Goal: Obtain resource: Download file/media

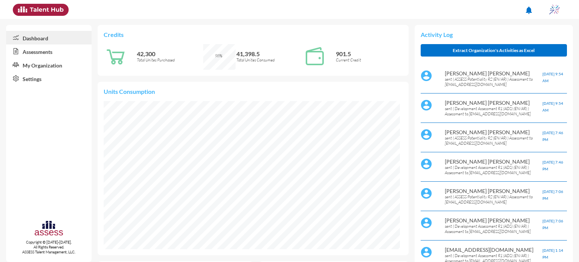
scroll to position [68, 136]
click at [48, 49] on link "Assessments" at bounding box center [49, 51] width 86 height 14
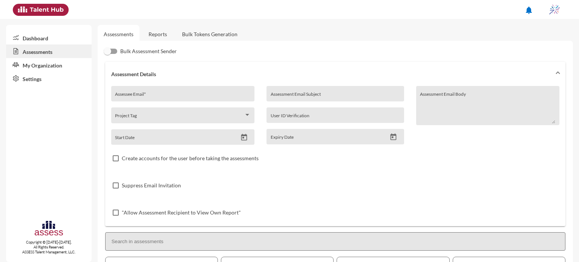
click at [162, 37] on link "Reports" at bounding box center [158, 34] width 31 height 18
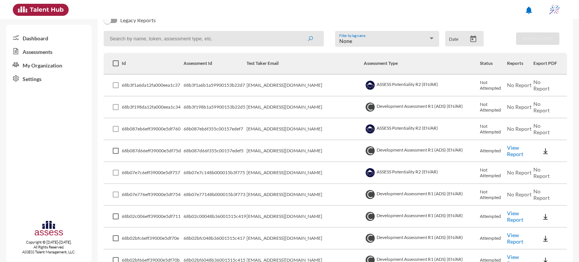
scroll to position [106, 0]
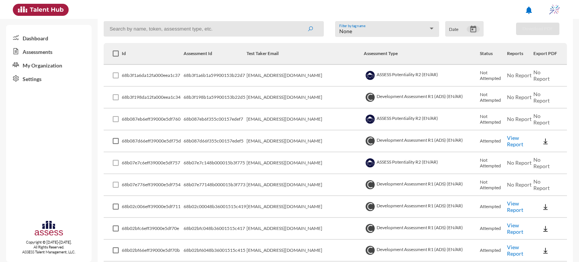
click at [470, 31] on icon "Open calendar" at bounding box center [473, 29] width 8 height 8
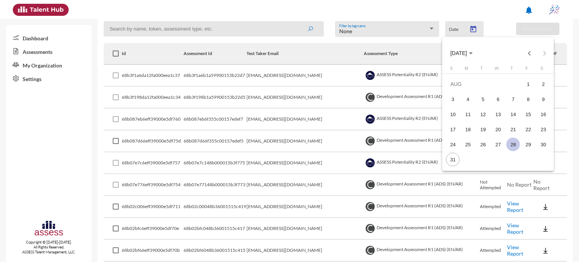
click at [511, 146] on div "28" at bounding box center [513, 145] width 14 height 14
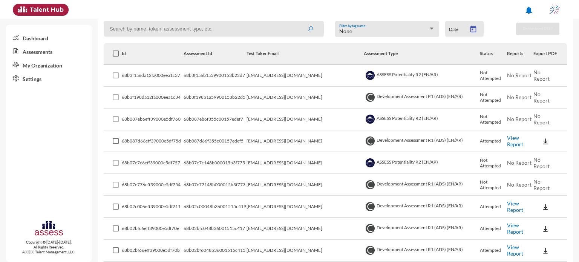
type input "8/28/2025"
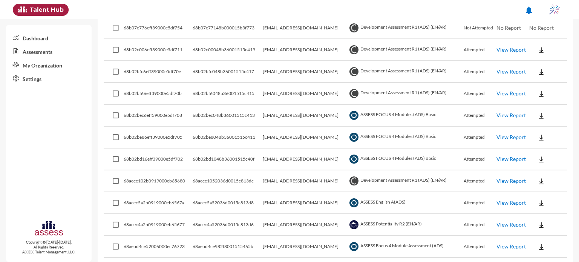
scroll to position [219, 0]
click at [516, 49] on link "View Report" at bounding box center [511, 50] width 29 height 6
click at [507, 72] on link "View Report" at bounding box center [511, 72] width 29 height 6
click at [540, 91] on img at bounding box center [542, 95] width 8 height 8
click at [555, 109] on button "OCM / EN" at bounding box center [553, 108] width 52 height 14
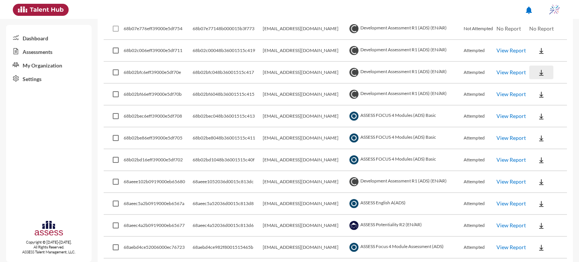
click at [544, 72] on button at bounding box center [541, 73] width 24 height 14
click at [550, 86] on button "OCM / EN" at bounding box center [553, 86] width 52 height 14
click at [541, 49] on img at bounding box center [542, 51] width 8 height 8
click at [543, 60] on button "OCM / EN" at bounding box center [553, 64] width 52 height 14
click at [541, 169] on td at bounding box center [548, 160] width 38 height 22
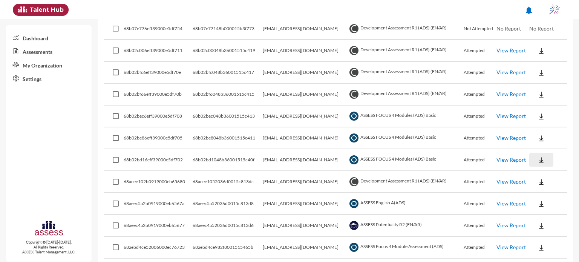
click at [538, 158] on img at bounding box center [542, 160] width 8 height 8
click at [542, 174] on button "EN" at bounding box center [548, 173] width 42 height 14
click at [539, 135] on img at bounding box center [542, 139] width 8 height 8
click at [543, 158] on button "EN" at bounding box center [548, 151] width 42 height 14
click at [545, 116] on button at bounding box center [541, 116] width 24 height 14
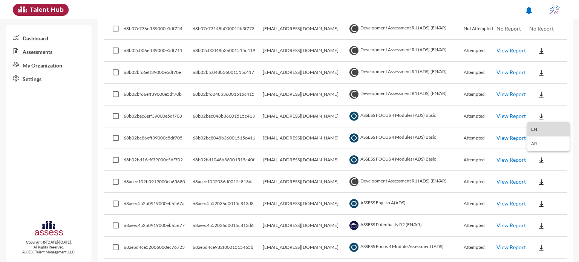
click at [533, 132] on button "EN" at bounding box center [548, 129] width 42 height 14
